Goal: Navigation & Orientation: Find specific page/section

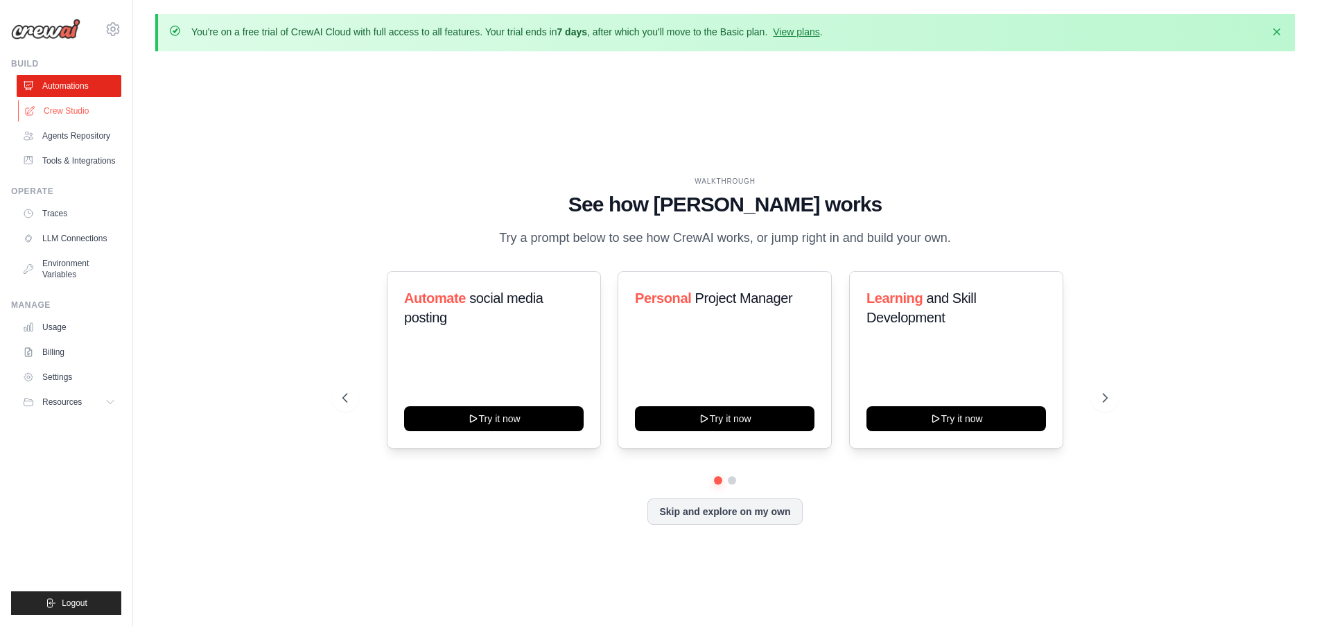
click at [69, 110] on link "Crew Studio" at bounding box center [70, 111] width 105 height 22
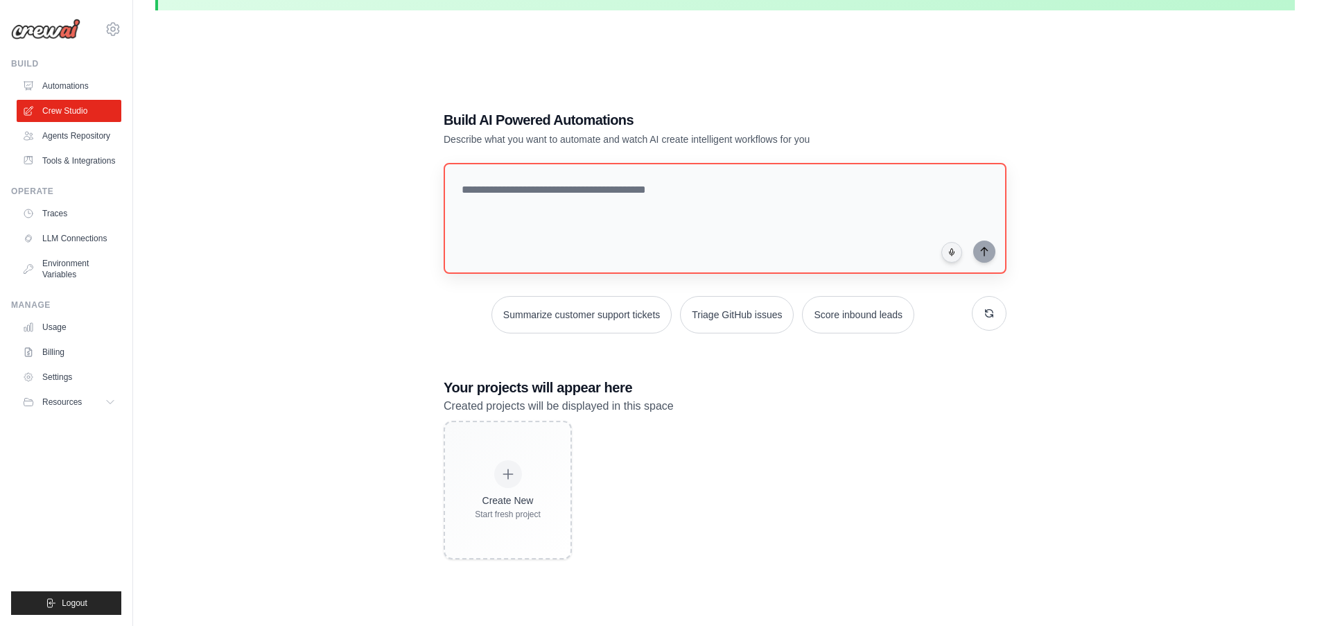
scroll to position [40, 0]
click at [60, 210] on link "Traces" at bounding box center [70, 213] width 105 height 22
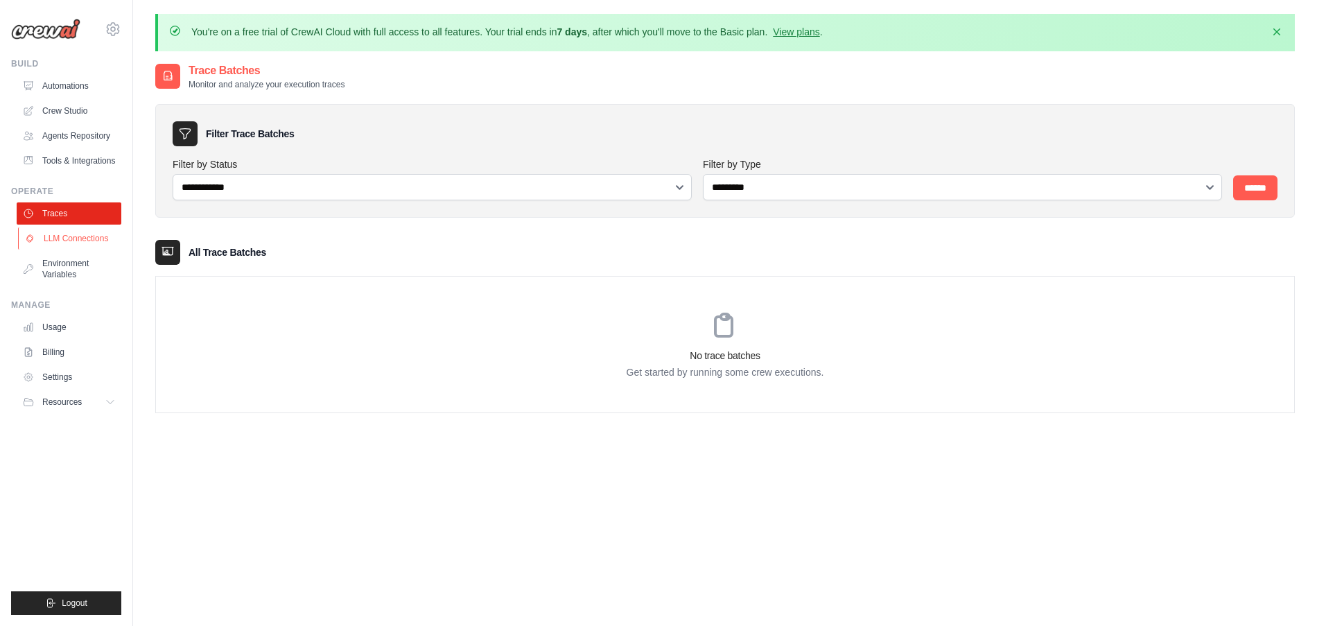
click at [65, 239] on link "LLM Connections" at bounding box center [70, 238] width 105 height 22
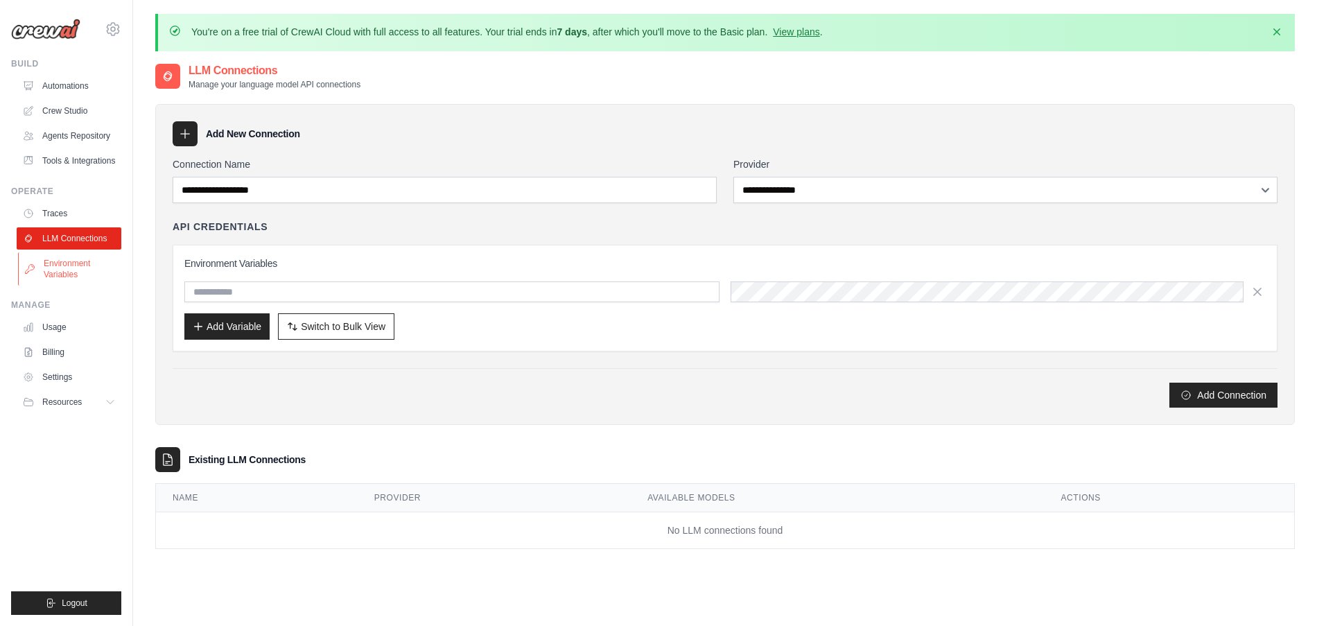
click at [61, 265] on link "Environment Variables" at bounding box center [70, 268] width 105 height 33
